Goal: Task Accomplishment & Management: Complete application form

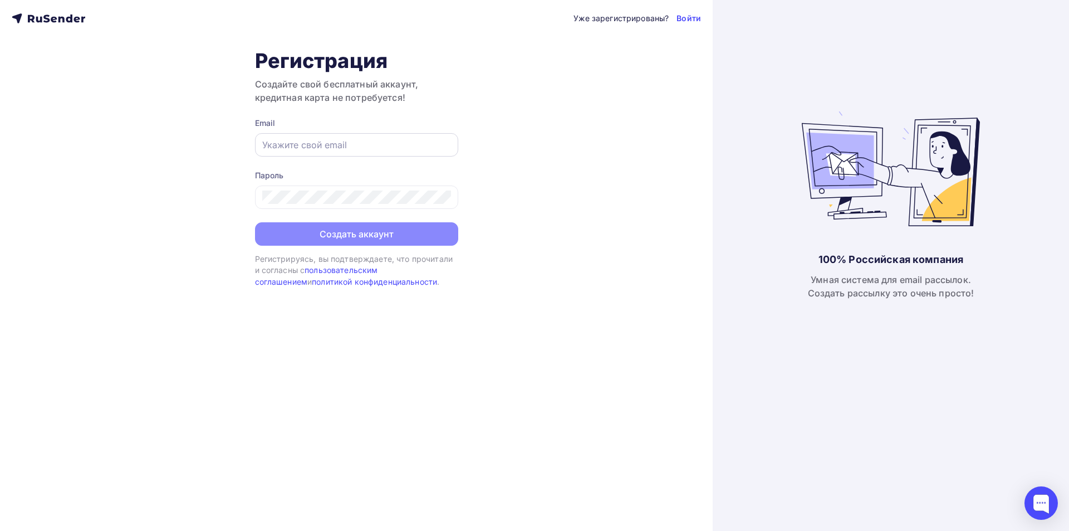
click at [395, 148] on input "text" at bounding box center [356, 144] width 189 height 13
type input "[EMAIL_ADDRESS][DOMAIN_NAME]"
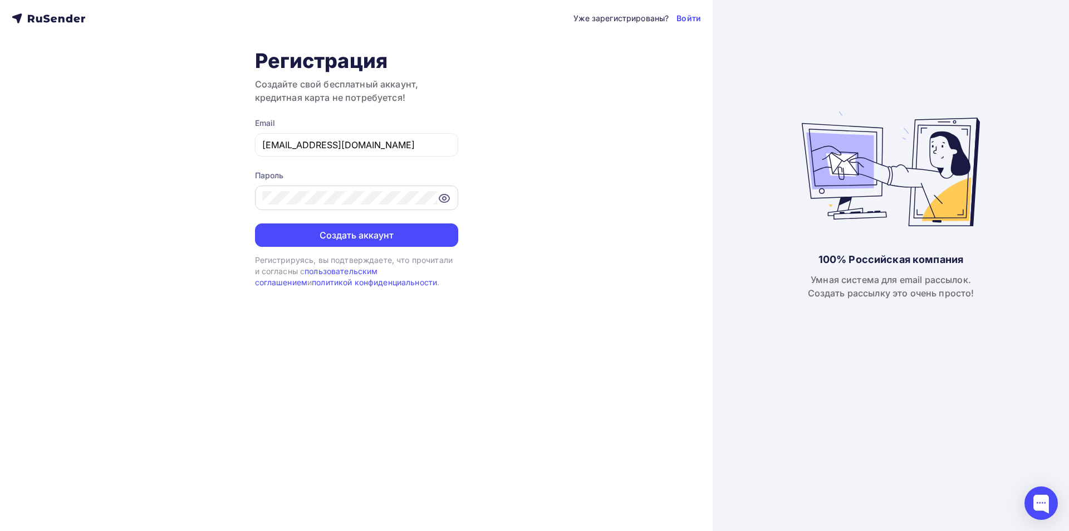
click at [444, 195] on icon at bounding box center [444, 198] width 13 height 13
click at [423, 231] on button "Создать аккаунт" at bounding box center [356, 234] width 203 height 23
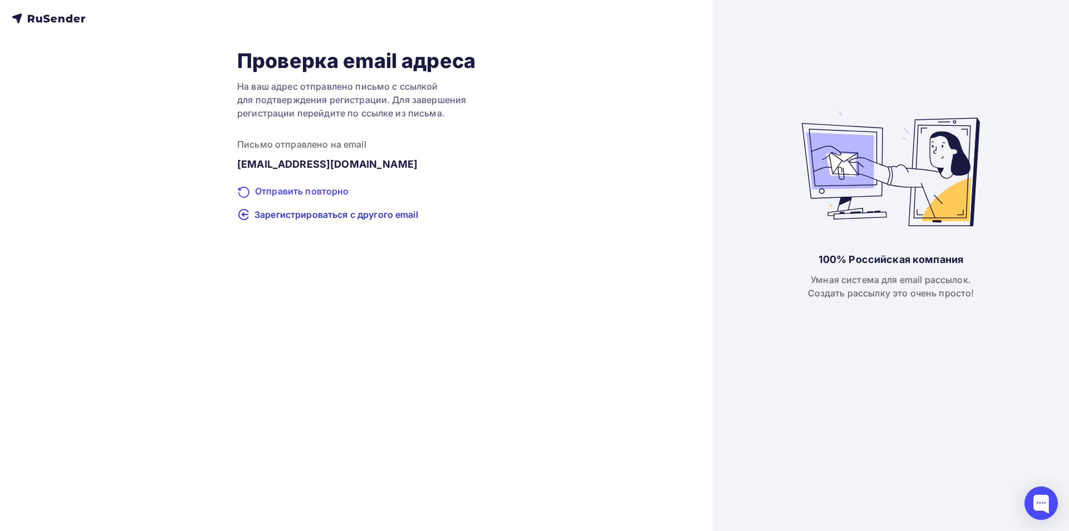
click at [309, 189] on div "Отправить повторно" at bounding box center [356, 191] width 238 height 14
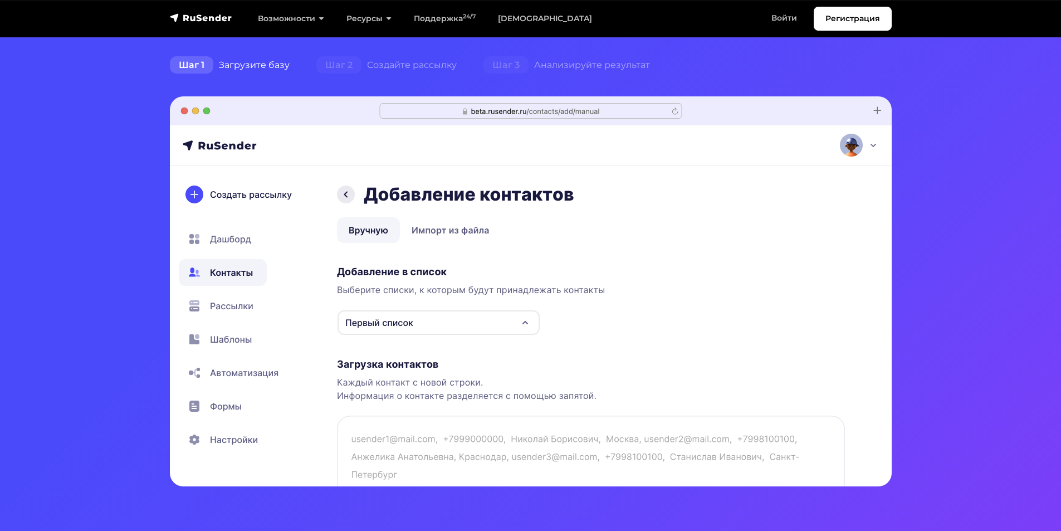
scroll to position [111, 0]
